Goal: Information Seeking & Learning: Learn about a topic

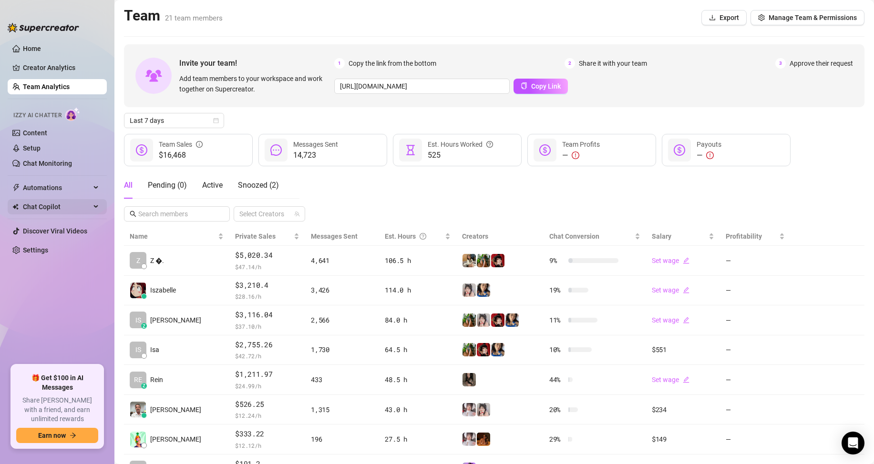
drag, startPoint x: 58, startPoint y: 343, endPoint x: 24, endPoint y: 214, distance: 132.9
click at [56, 333] on ul "Home Creator Analytics Team Analytics Izzy AI Chatter Content Setup Chat Monito…" at bounding box center [57, 199] width 99 height 324
click at [46, 318] on ul "Home Creator Analytics Team Analytics Izzy AI Chatter Content Setup Chat Monito…" at bounding box center [57, 199] width 99 height 324
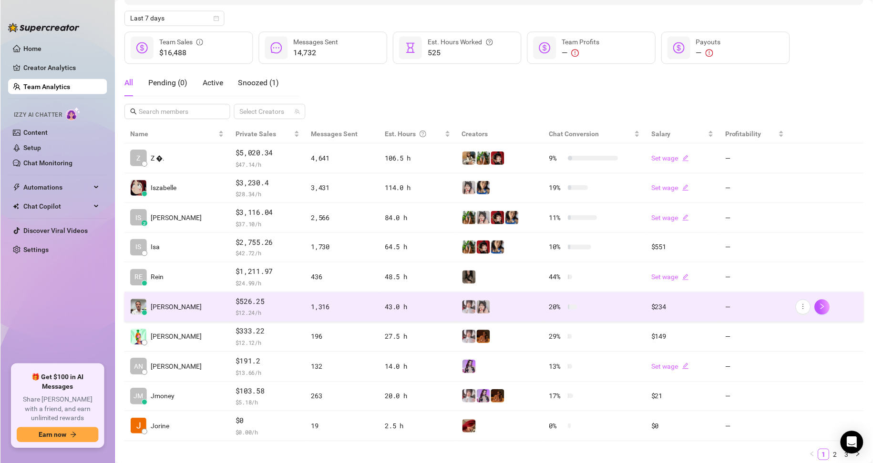
scroll to position [135, 0]
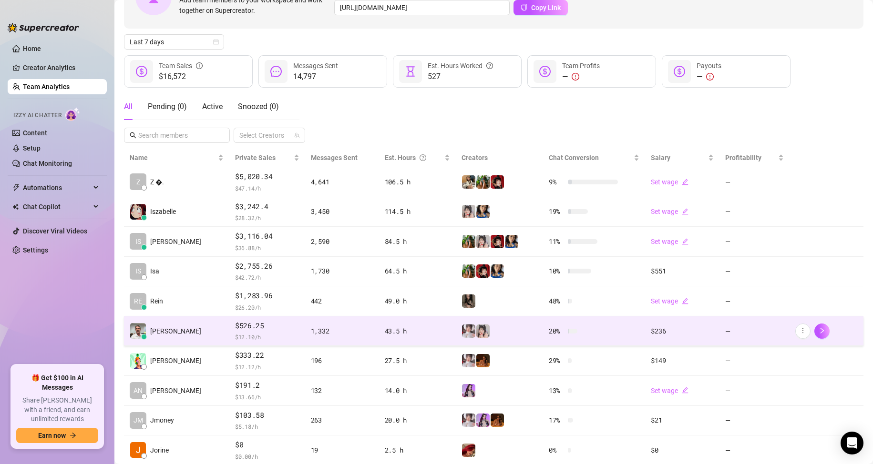
scroll to position [95, 0]
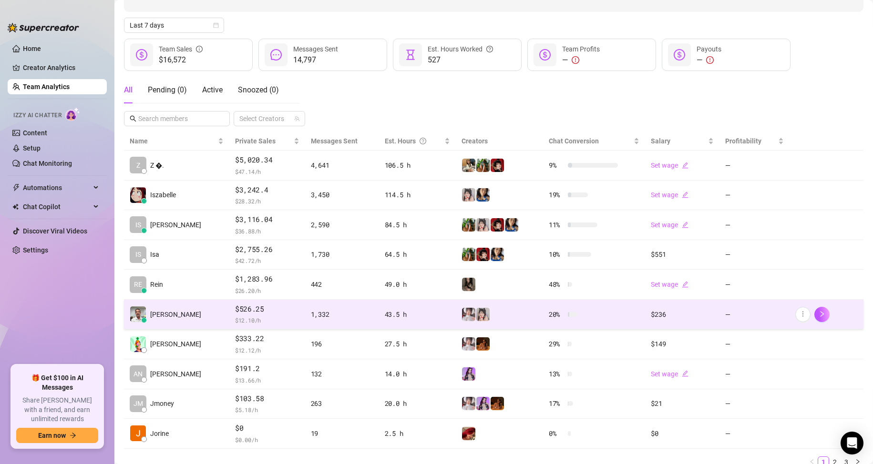
click at [188, 323] on td "[PERSON_NAME]" at bounding box center [176, 315] width 105 height 30
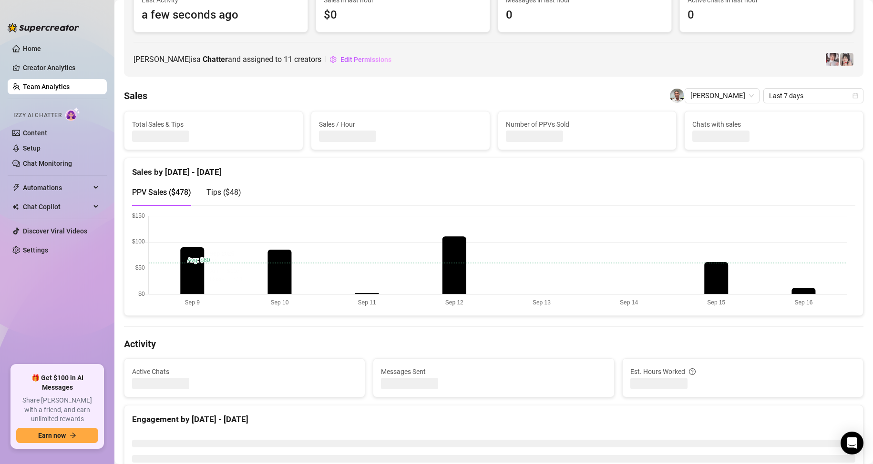
drag, startPoint x: 57, startPoint y: 314, endPoint x: 56, endPoint y: 307, distance: 6.3
click at [56, 311] on ul "Home Creator Analytics Team Analytics Izzy AI Chatter Content Setup Chat Monito…" at bounding box center [57, 199] width 99 height 324
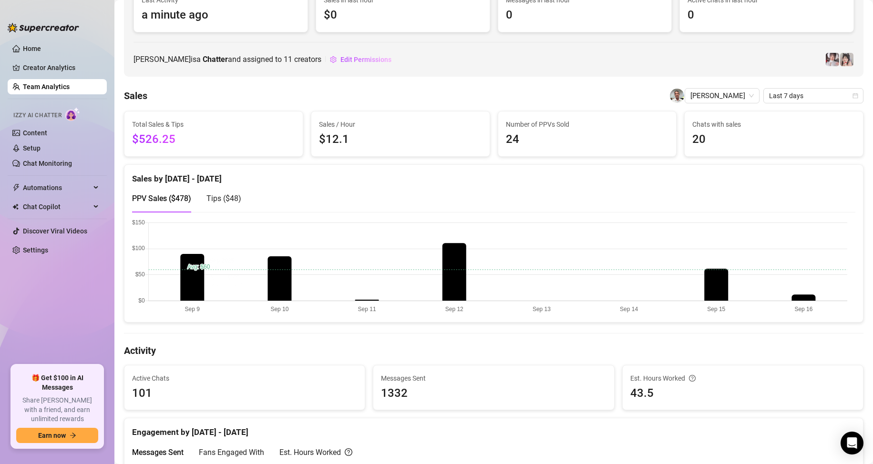
click at [92, 382] on div "🎁 Get $100 in AI Messages Share [PERSON_NAME] with a friend, and earn unlimited…" at bounding box center [57, 406] width 82 height 73
click at [90, 357] on ul "Home Creator Analytics Team Analytics Izzy AI Chatter Content Setup Chat Monito…" at bounding box center [57, 199] width 99 height 324
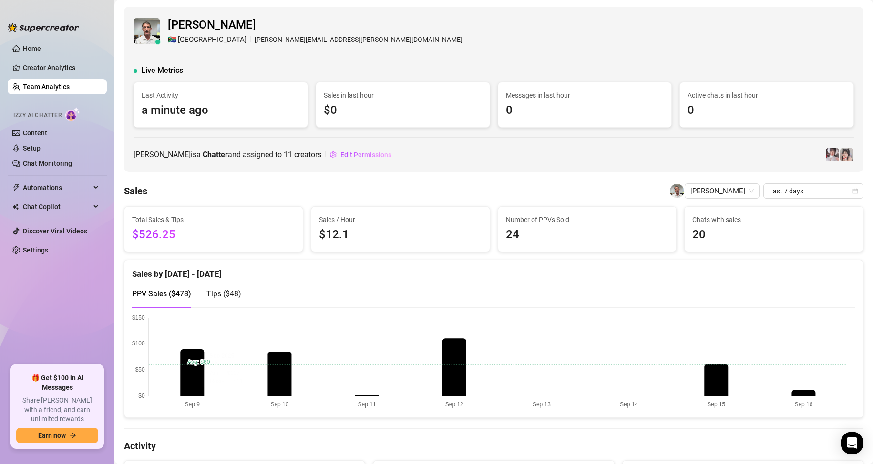
click at [65, 328] on ul "Home Creator Analytics Team Analytics Izzy AI Chatter Content Setup Chat Monito…" at bounding box center [57, 199] width 99 height 324
click at [41, 299] on ul "Home Creator Analytics Team Analytics Izzy AI Chatter Content Setup Chat Monito…" at bounding box center [57, 199] width 99 height 324
drag, startPoint x: 83, startPoint y: 315, endPoint x: 79, endPoint y: 207, distance: 108.3
click at [83, 314] on ul "Home Creator Analytics Team Analytics Izzy AI Chatter Content Setup Chat Monito…" at bounding box center [57, 199] width 99 height 324
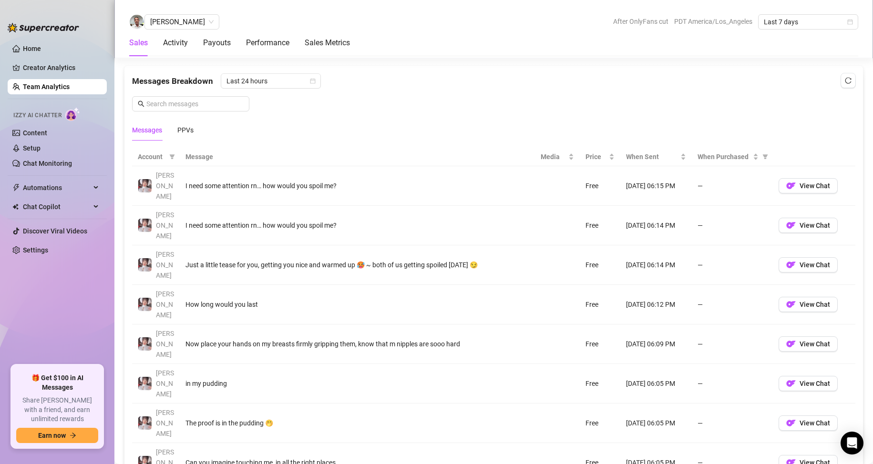
scroll to position [620, 0]
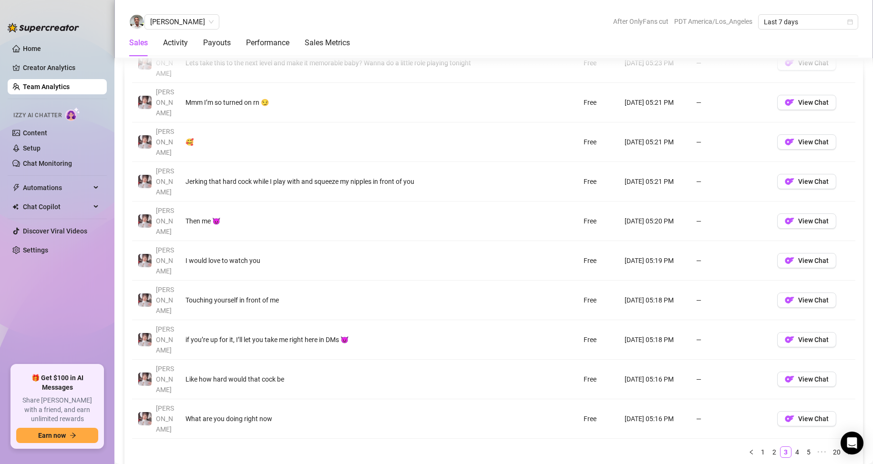
scroll to position [763, 0]
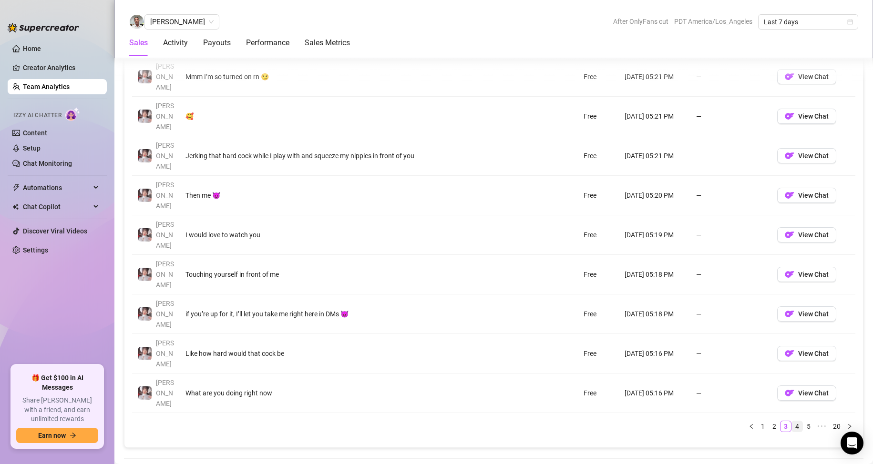
click at [792, 421] on link "4" at bounding box center [797, 426] width 10 height 10
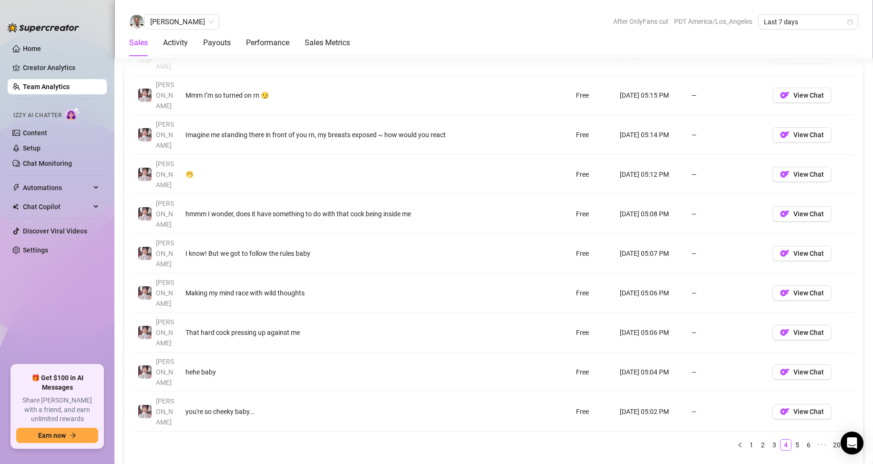
scroll to position [667, 0]
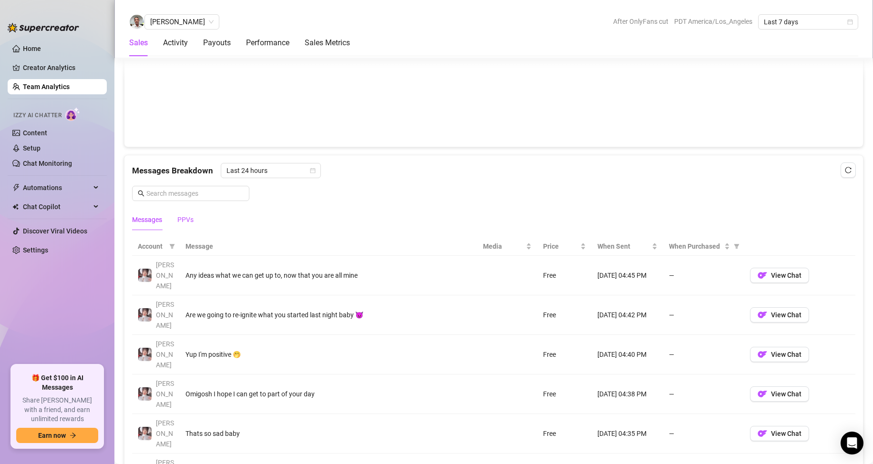
click at [179, 220] on div "PPVs" at bounding box center [185, 219] width 16 height 10
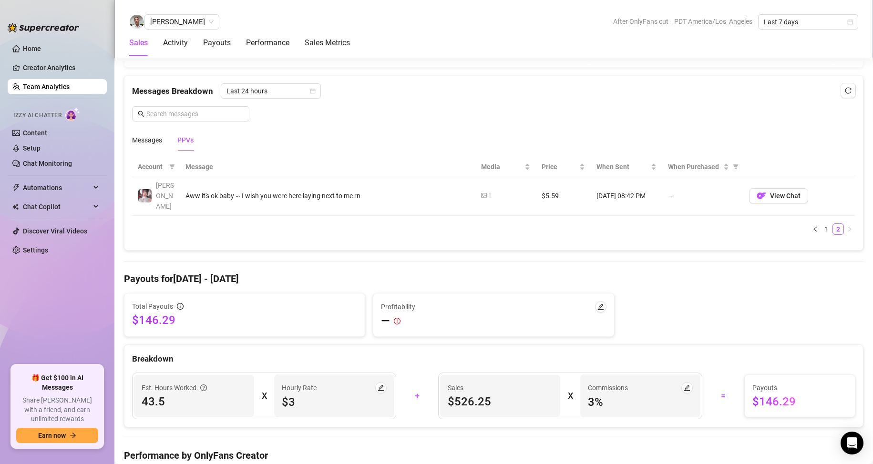
scroll to position [572, 0]
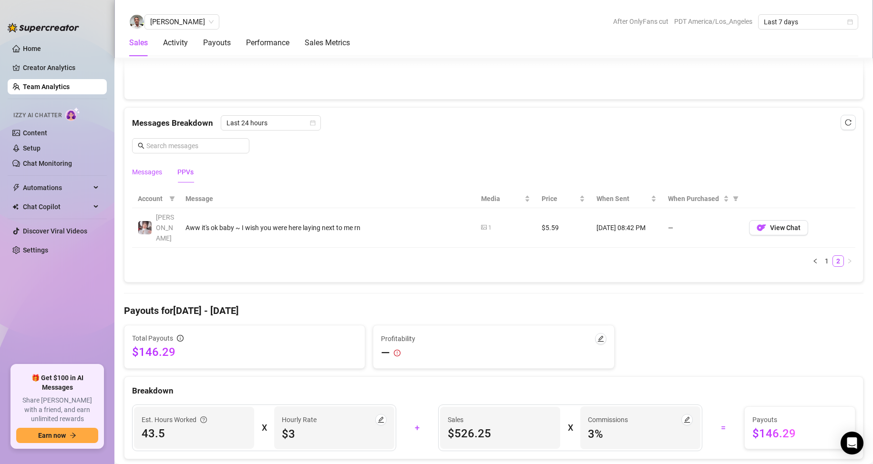
click at [153, 173] on div "Messages" at bounding box center [147, 172] width 30 height 10
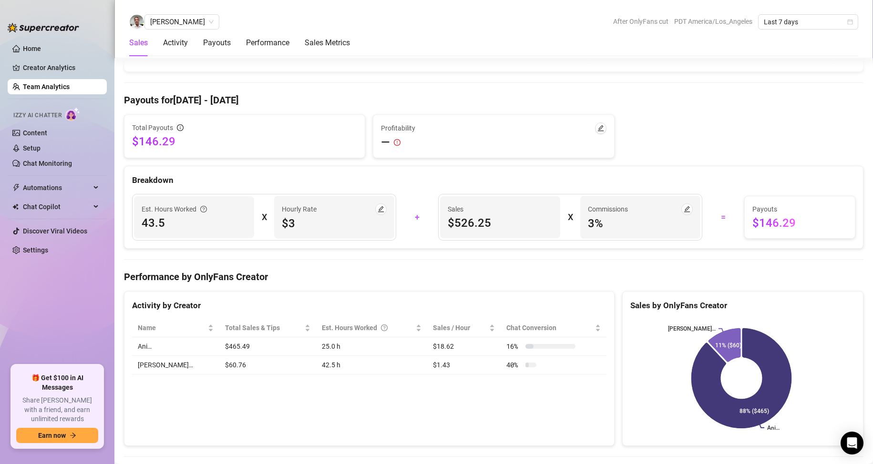
scroll to position [1144, 0]
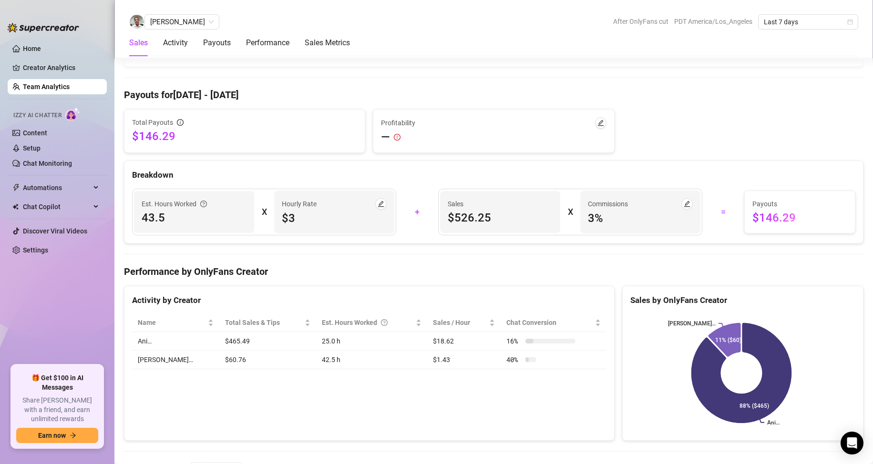
click at [59, 89] on link "Team Analytics" at bounding box center [46, 87] width 47 height 8
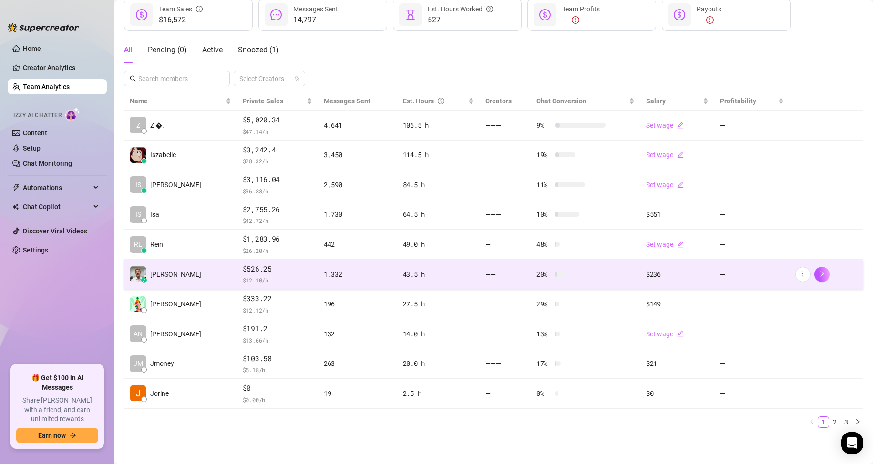
scroll to position [135, 0]
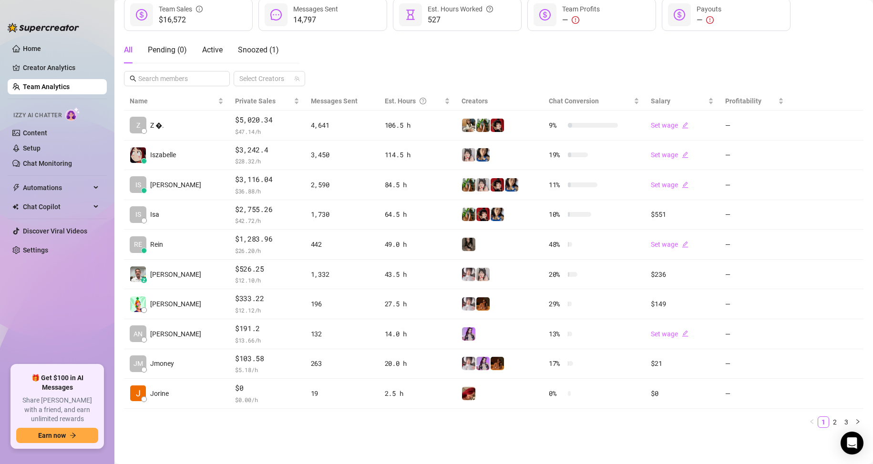
click at [70, 322] on ul "Home Creator Analytics Team Analytics Izzy AI Chatter Content Setup Chat Monito…" at bounding box center [57, 199] width 99 height 324
click at [326, 434] on div "Name Private Sales Messages Sent Est. Hours Creators Chat Conversion Salary Pro…" at bounding box center [493, 264] width 739 height 344
